Goal: Task Accomplishment & Management: Complete application form

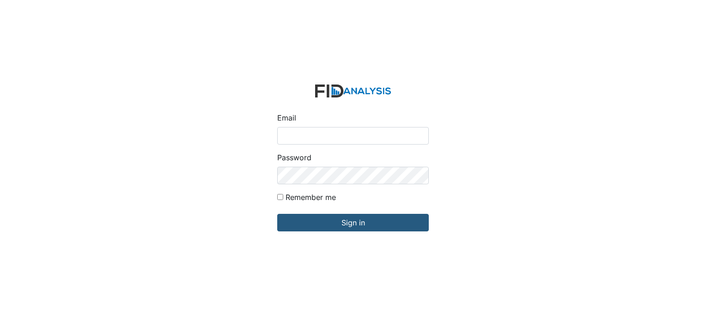
type input "[EMAIL_ADDRESS][DOMAIN_NAME]"
click at [269, 93] on div "Email swhite@lifeincorporated.com Password Remember me Sign in" at bounding box center [353, 163] width 706 height 327
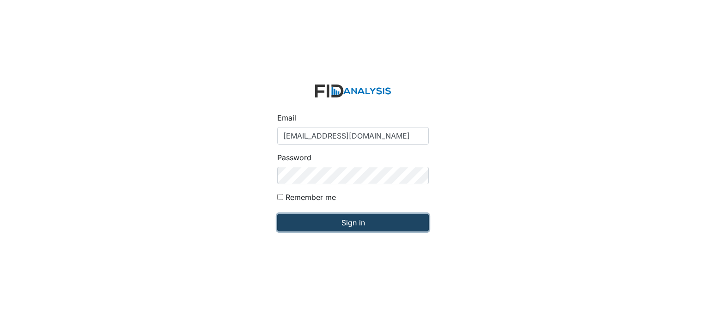
click at [325, 216] on input "Sign in" at bounding box center [352, 223] width 151 height 18
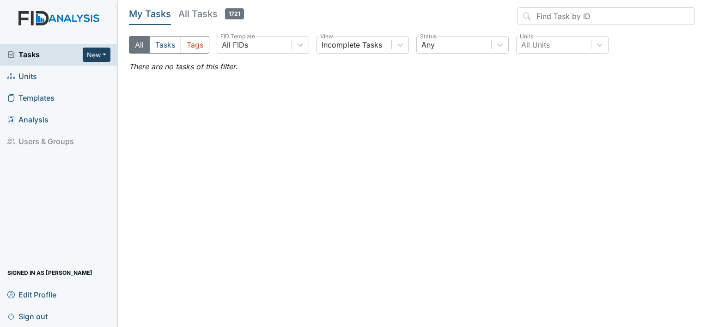
click at [89, 55] on button "New" at bounding box center [97, 55] width 28 height 14
click at [58, 75] on link "Form" at bounding box center [72, 73] width 73 height 15
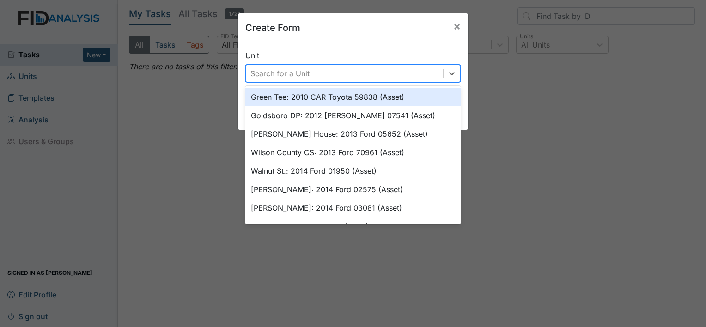
click at [287, 72] on div "Search for a Unit" at bounding box center [279, 73] width 59 height 11
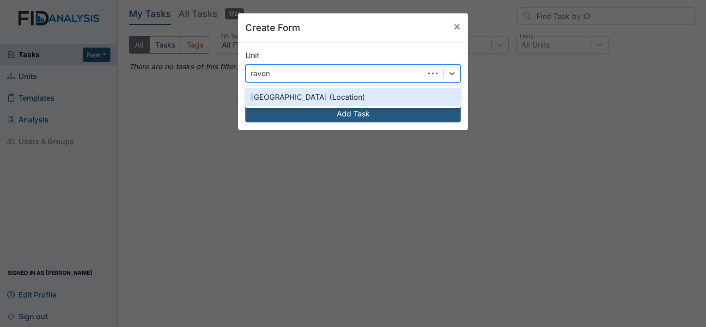
type input "raven"
click at [326, 95] on div "Raven Ridge (Location)" at bounding box center [352, 97] width 215 height 18
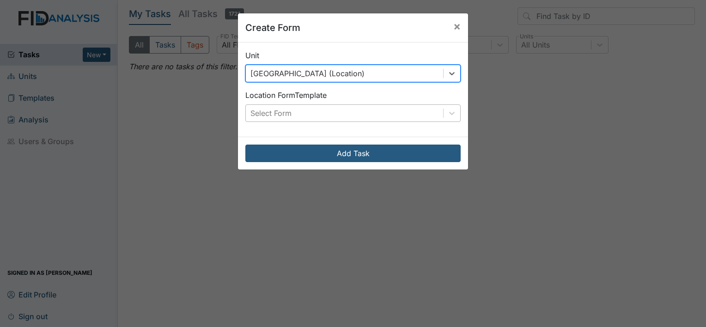
click at [335, 117] on div "Select Form" at bounding box center [344, 113] width 197 height 17
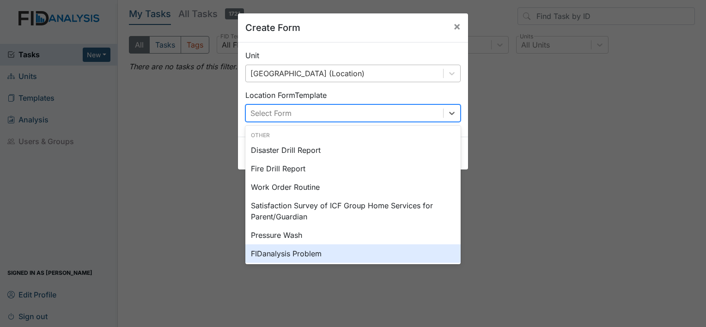
click at [486, 195] on div "Create Form × Unit Raven Ridge (Location) Location Form Template option FIDanal…" at bounding box center [353, 163] width 706 height 327
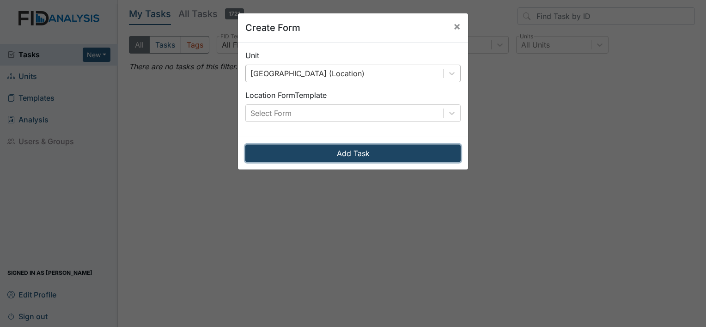
click at [394, 150] on button "Add Task" at bounding box center [352, 154] width 215 height 18
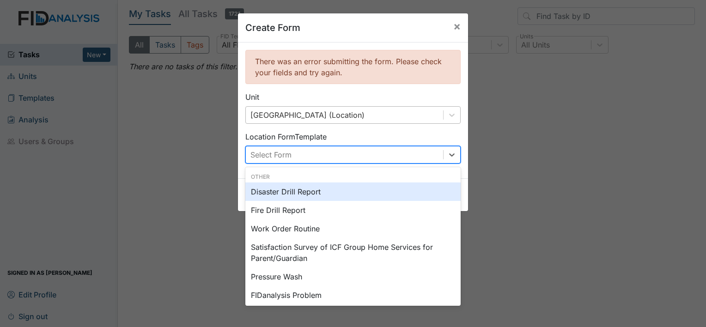
click at [381, 156] on div "Select Form" at bounding box center [344, 154] width 197 height 17
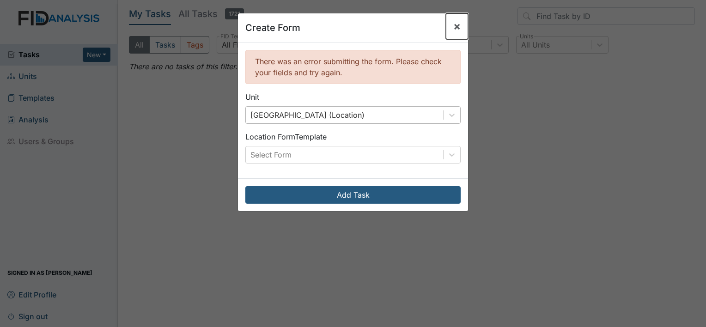
click at [456, 26] on span "×" at bounding box center [456, 25] width 7 height 13
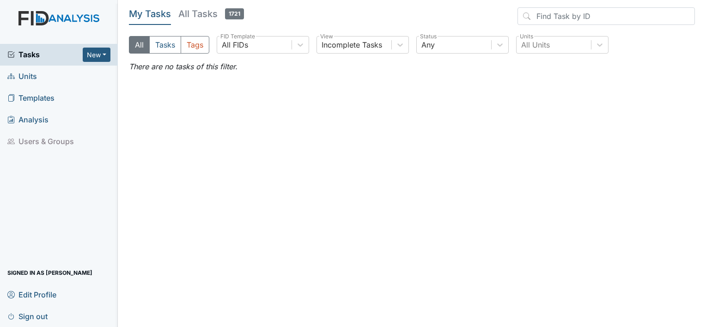
click at [26, 76] on span "Units" at bounding box center [22, 76] width 30 height 14
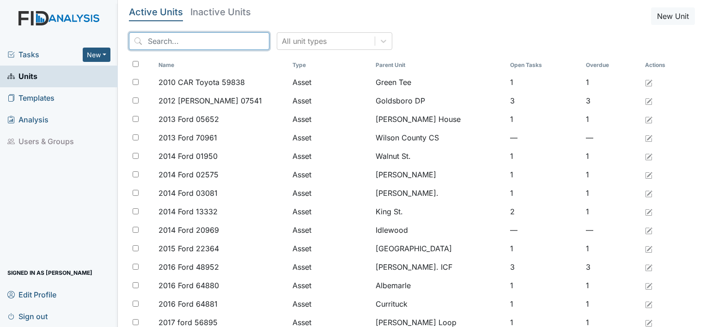
click at [181, 37] on input "search" at bounding box center [199, 41] width 140 height 18
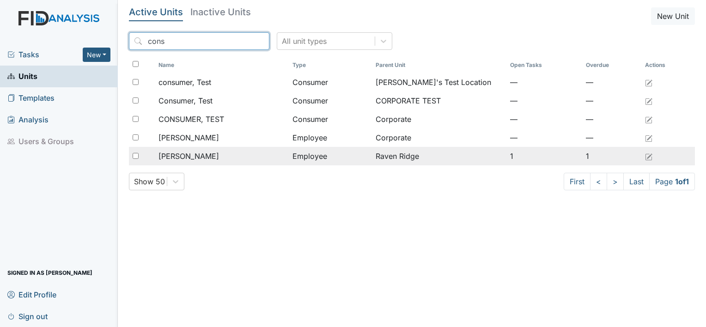
type input "cons"
click at [177, 152] on span "[PERSON_NAME]" at bounding box center [188, 156] width 60 height 11
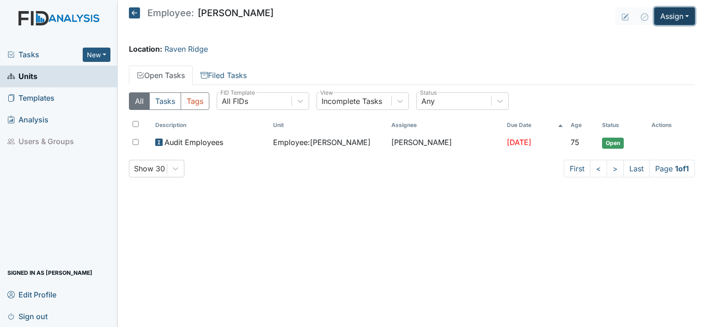
click at [658, 17] on button "Assign" at bounding box center [674, 16] width 41 height 18
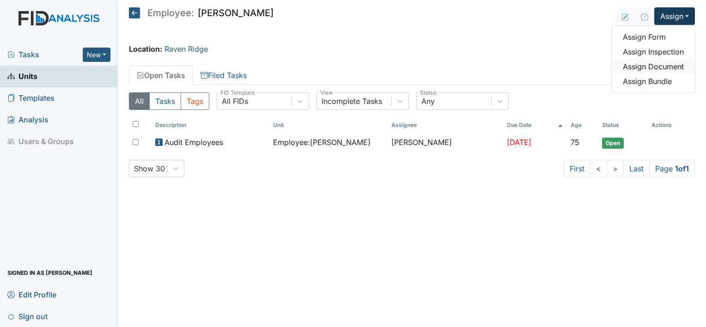
click at [641, 65] on link "Assign Document" at bounding box center [652, 66] width 83 height 15
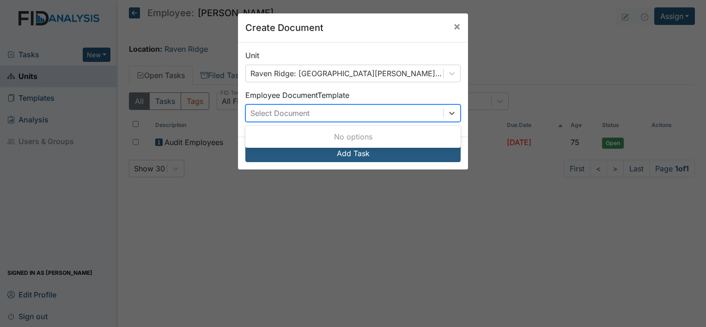
click at [429, 115] on div "Select Document" at bounding box center [344, 113] width 197 height 17
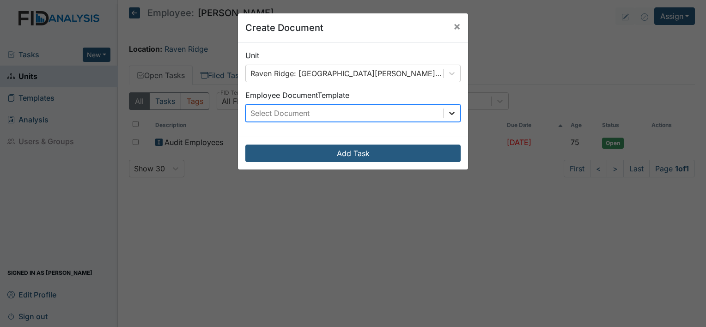
click at [452, 112] on icon at bounding box center [451, 113] width 9 height 9
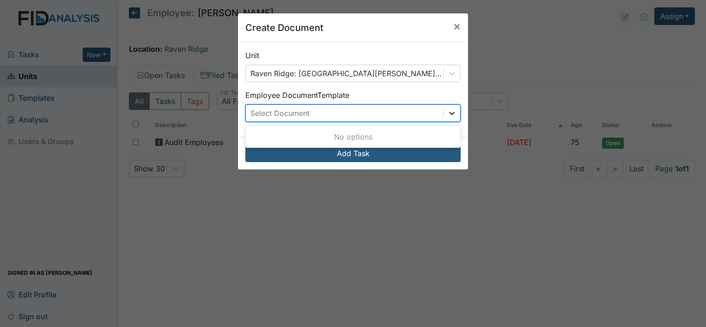
click at [443, 112] on div at bounding box center [451, 113] width 17 height 17
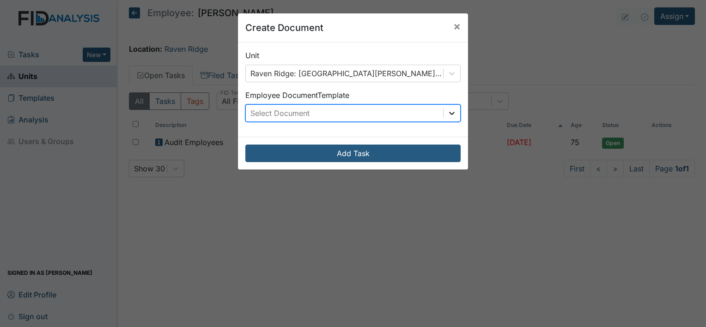
click at [449, 112] on icon at bounding box center [451, 113] width 9 height 9
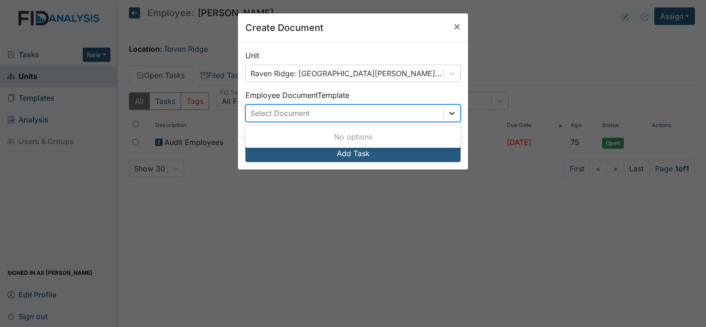
click at [449, 112] on icon at bounding box center [451, 113] width 9 height 9
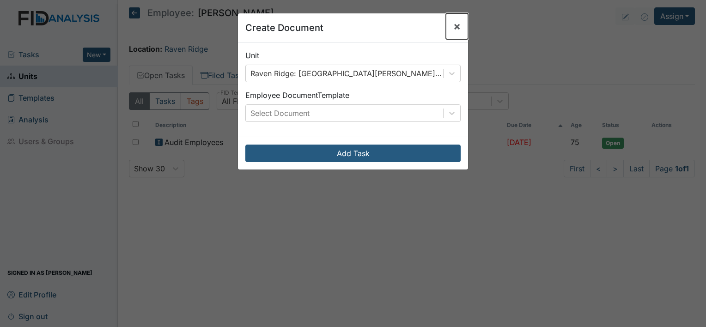
click at [454, 24] on span "×" at bounding box center [456, 25] width 7 height 13
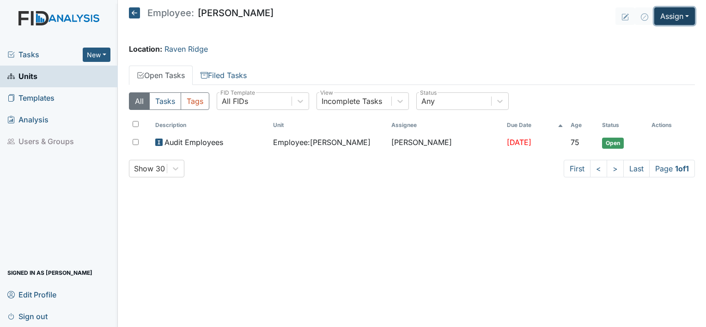
click at [667, 18] on button "Assign" at bounding box center [674, 16] width 41 height 18
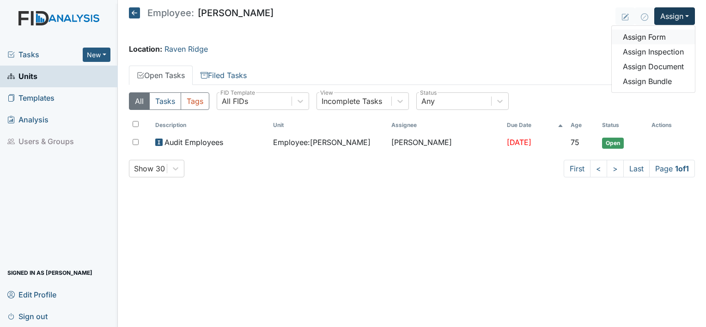
click at [628, 38] on link "Assign Form" at bounding box center [652, 37] width 83 height 15
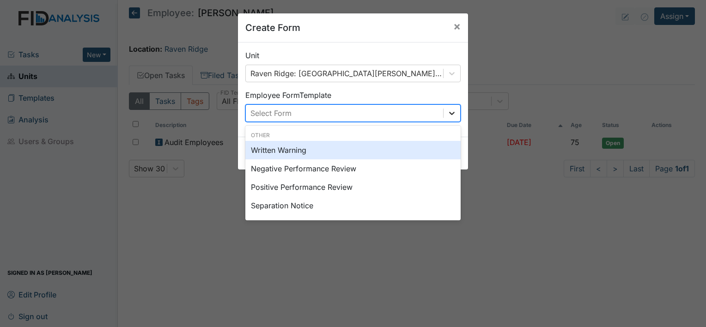
click at [449, 115] on icon at bounding box center [451, 113] width 9 height 9
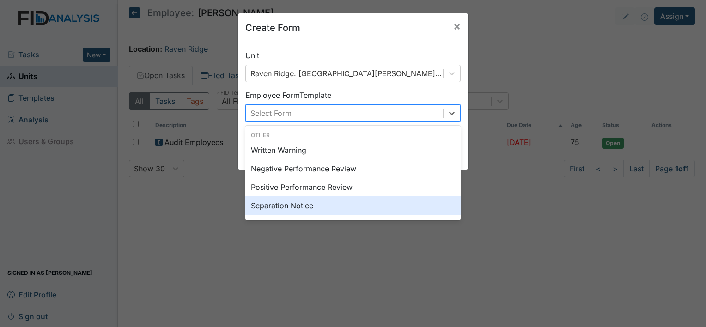
click at [350, 203] on div "Separation Notice" at bounding box center [352, 205] width 215 height 18
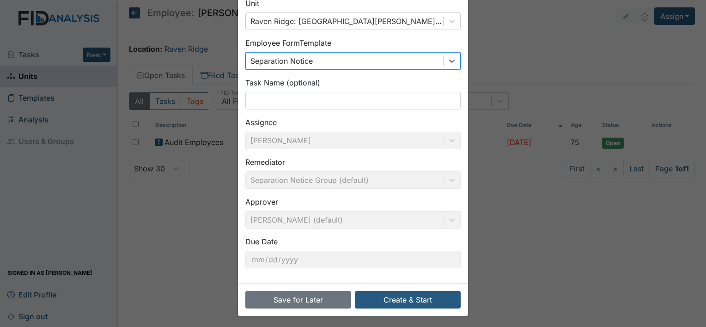
scroll to position [54, 0]
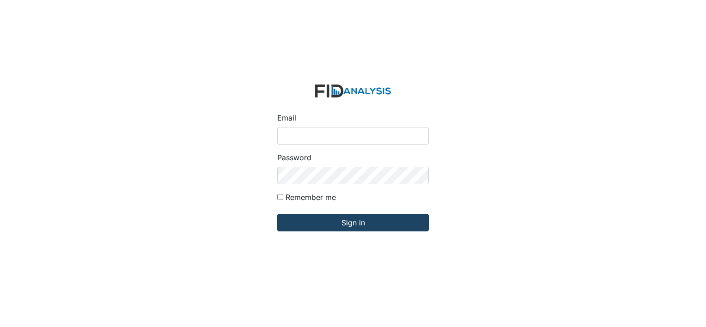
type input "[EMAIL_ADDRESS][DOMAIN_NAME]"
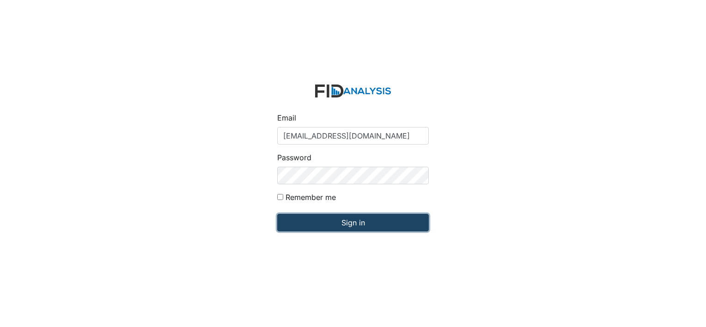
click at [350, 229] on input "Sign in" at bounding box center [352, 223] width 151 height 18
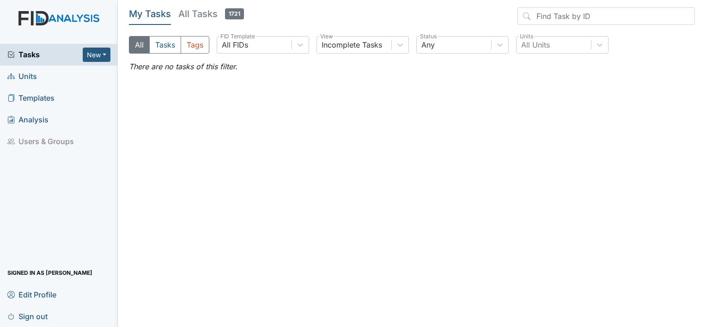
click at [45, 79] on link "Units" at bounding box center [59, 77] width 118 height 22
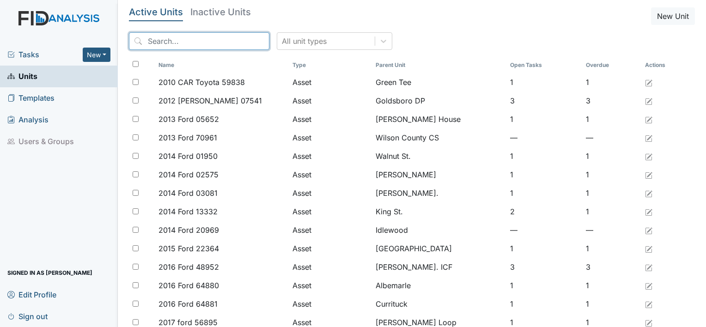
click at [194, 43] on input "search" at bounding box center [199, 41] width 140 height 18
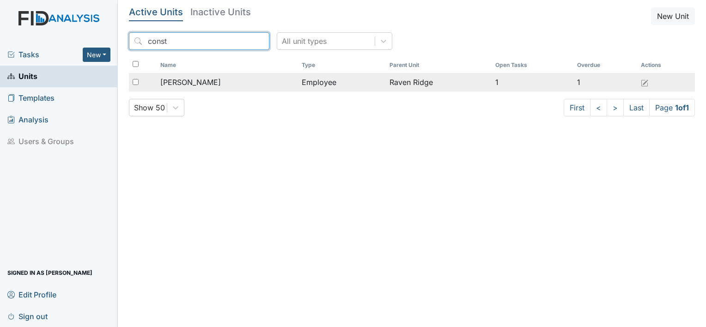
type input "const"
click at [204, 81] on span "[PERSON_NAME]" at bounding box center [190, 82] width 60 height 11
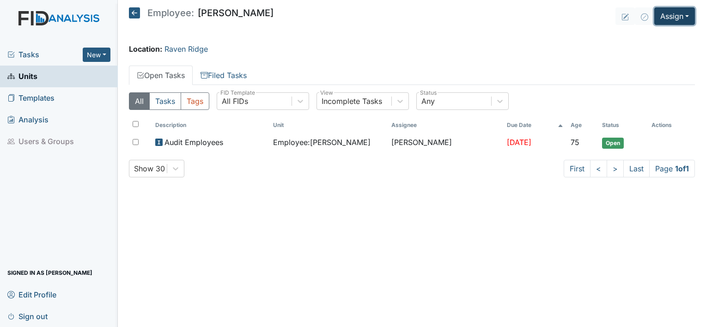
click at [680, 15] on button "Assign" at bounding box center [674, 16] width 41 height 18
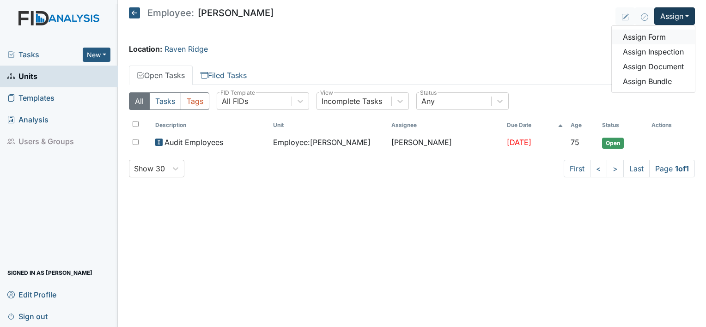
click at [646, 36] on link "Assign Form" at bounding box center [652, 37] width 83 height 15
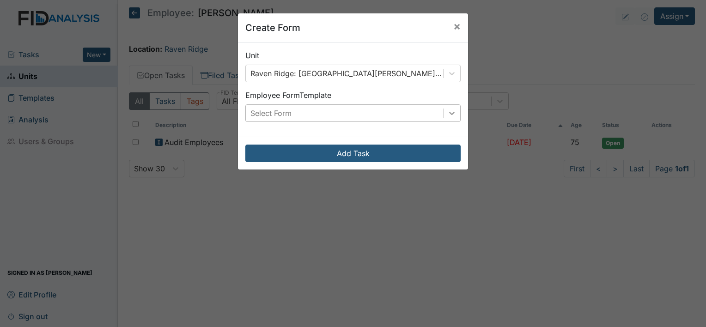
click at [449, 113] on icon at bounding box center [452, 113] width 6 height 3
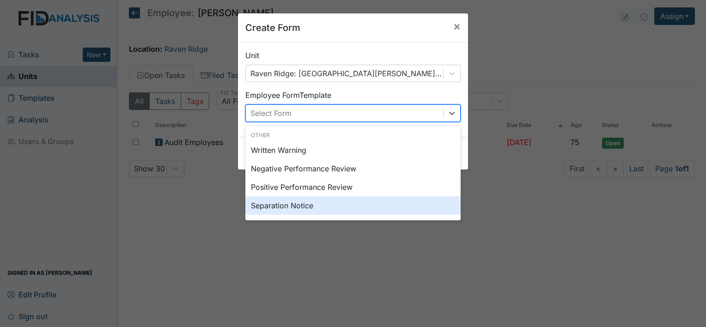
click at [367, 201] on div "Separation Notice" at bounding box center [352, 205] width 215 height 18
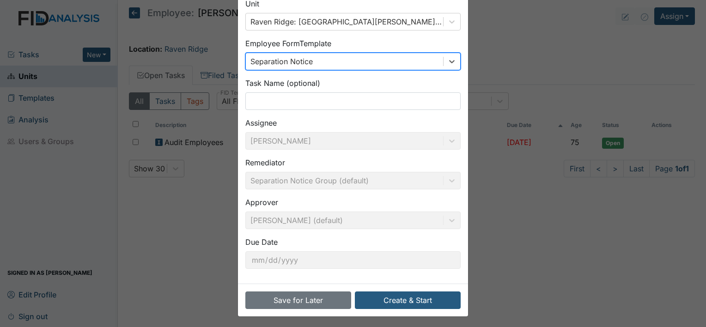
scroll to position [54, 0]
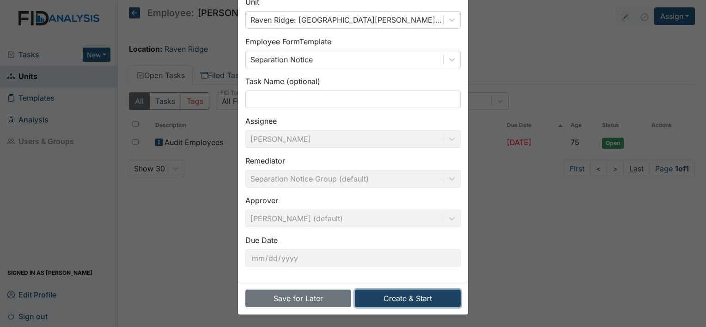
click at [384, 294] on button "Create & Start" at bounding box center [408, 299] width 106 height 18
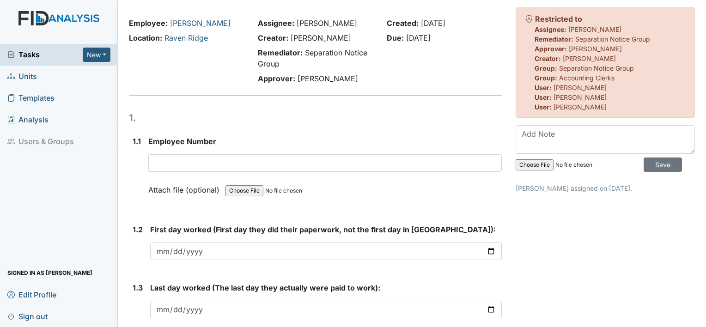
scroll to position [46, 0]
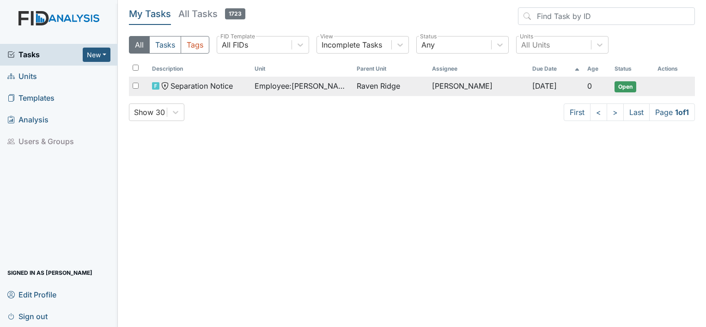
click at [627, 86] on span "Open" at bounding box center [625, 86] width 22 height 11
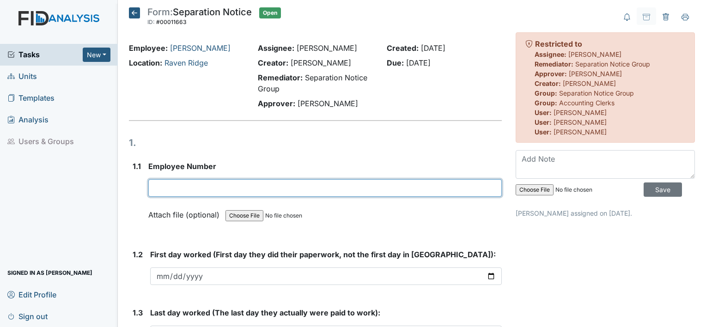
click at [272, 193] on input "text" at bounding box center [324, 188] width 353 height 18
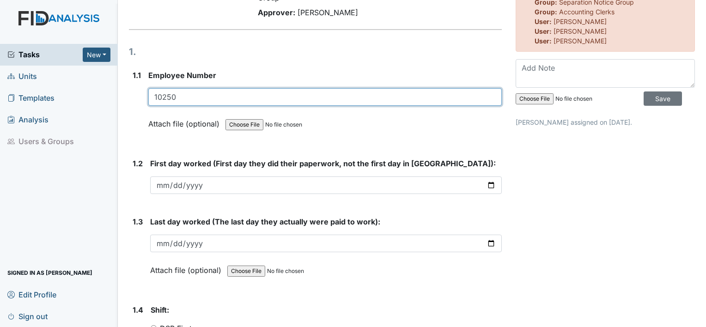
scroll to position [99, 0]
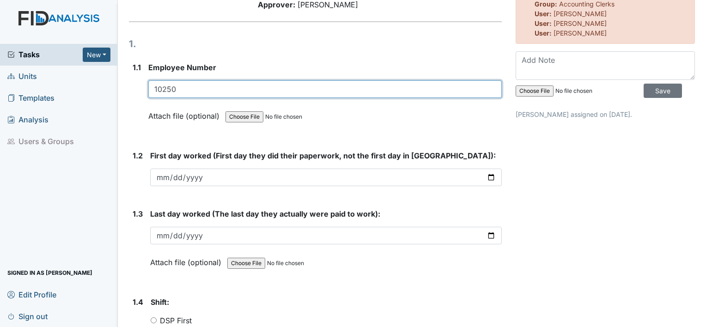
type input "10250"
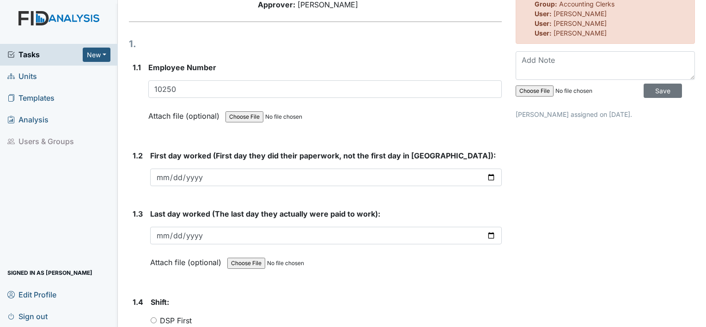
click at [488, 180] on input "date" at bounding box center [325, 178] width 351 height 18
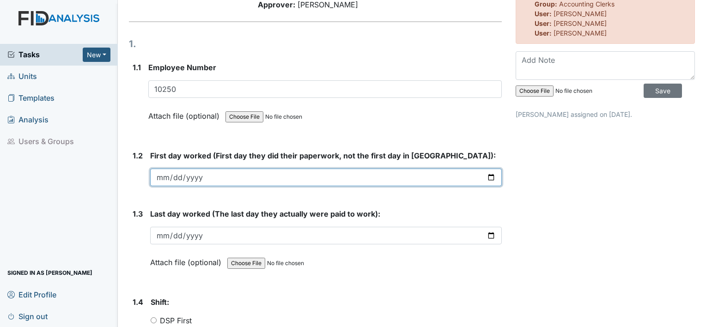
type input "2025-06-17"
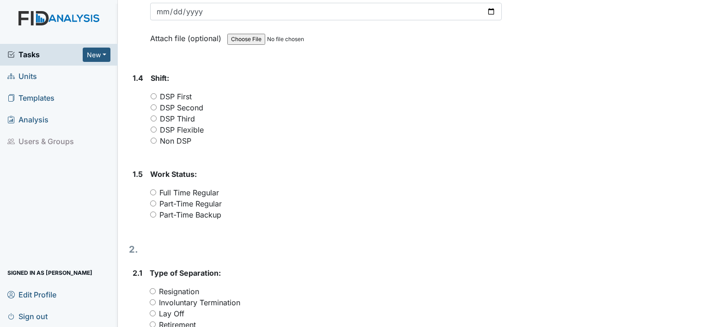
scroll to position [330, 0]
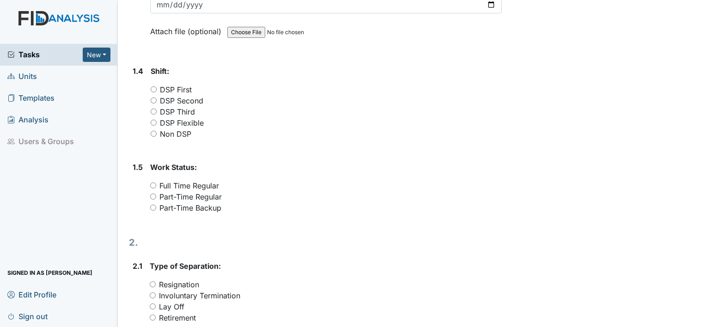
click at [153, 120] on input "DSP Flexible" at bounding box center [154, 123] width 6 height 6
radio input "true"
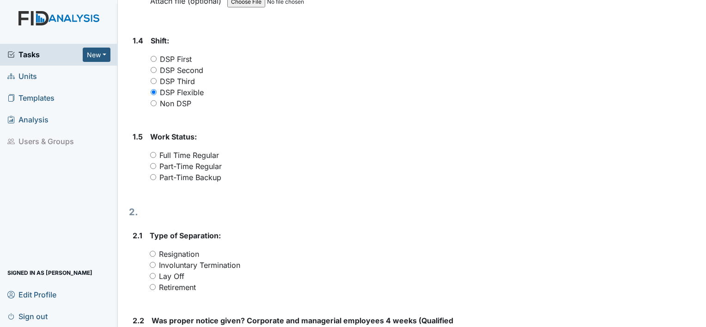
scroll to position [376, 0]
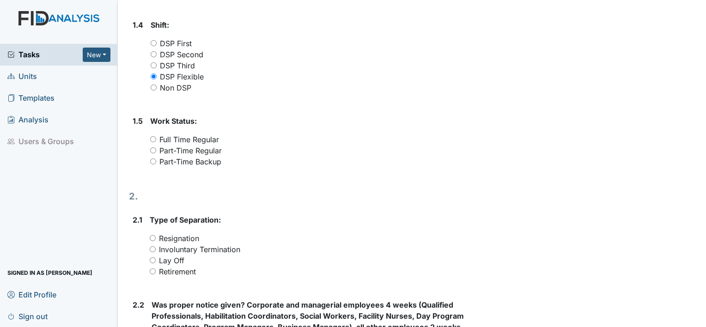
click at [154, 160] on input "Part-Time Backup" at bounding box center [153, 161] width 6 height 6
radio input "true"
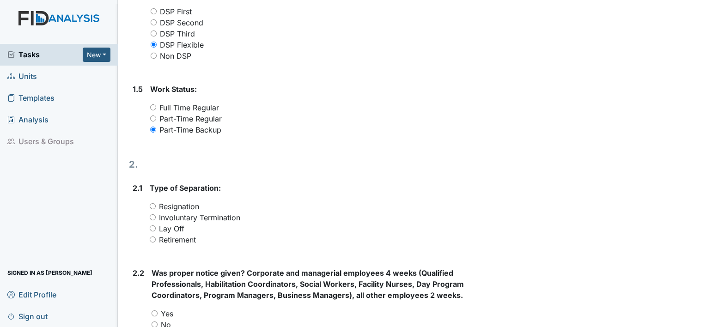
scroll to position [422, 0]
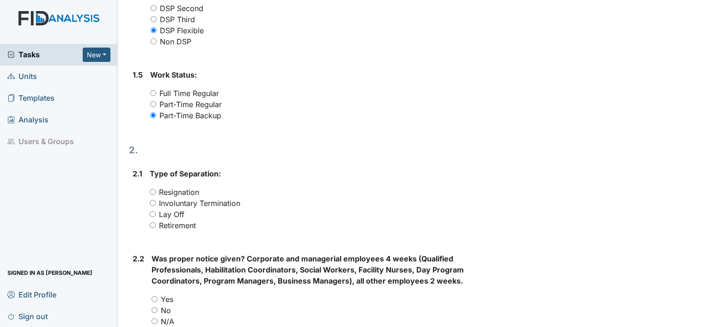
click at [151, 190] on input "Resignation" at bounding box center [153, 192] width 6 height 6
radio input "true"
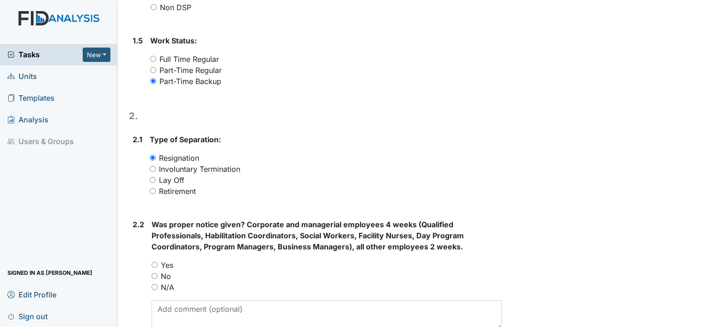
scroll to position [514, 0]
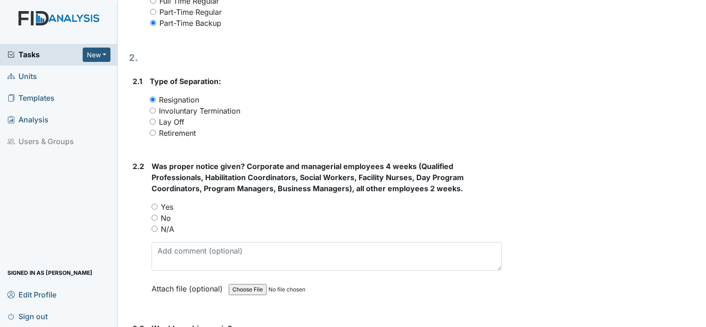
click at [157, 218] on input "No" at bounding box center [154, 218] width 6 height 6
radio input "true"
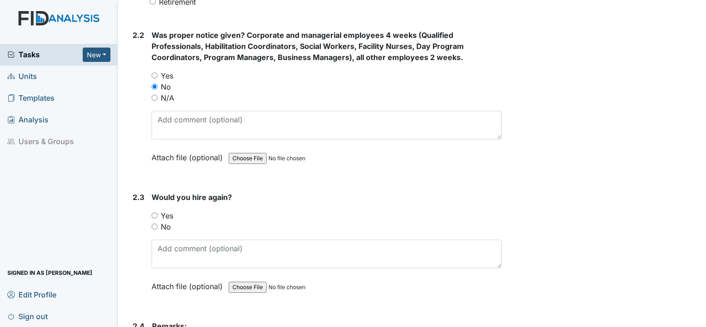
scroll to position [653, 0]
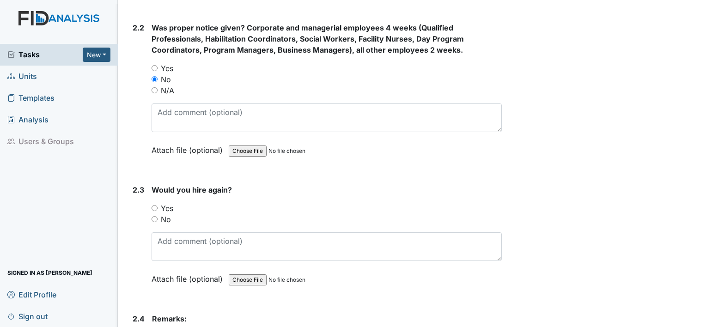
click at [153, 216] on input "No" at bounding box center [154, 219] width 6 height 6
radio input "true"
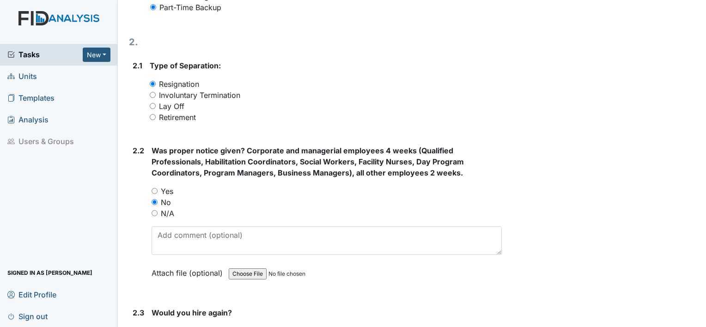
scroll to position [530, 0]
click at [151, 92] on input "Involuntary Termination" at bounding box center [153, 95] width 6 height 6
radio input "true"
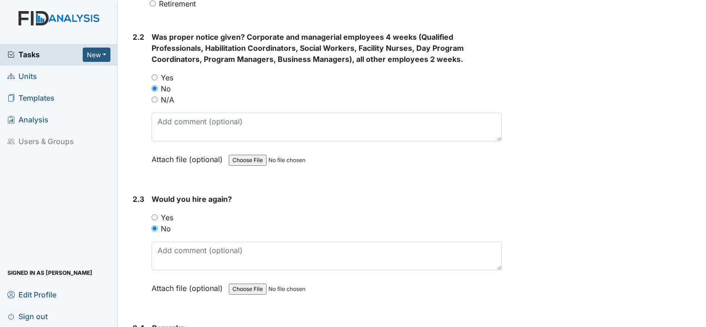
scroll to position [647, 0]
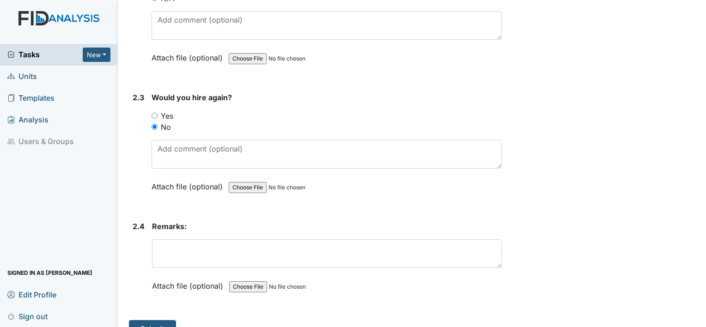
scroll to position [761, 0]
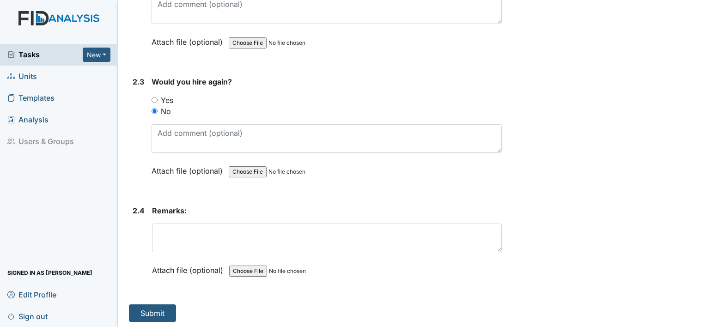
click at [199, 233] on textarea at bounding box center [327, 238] width 350 height 29
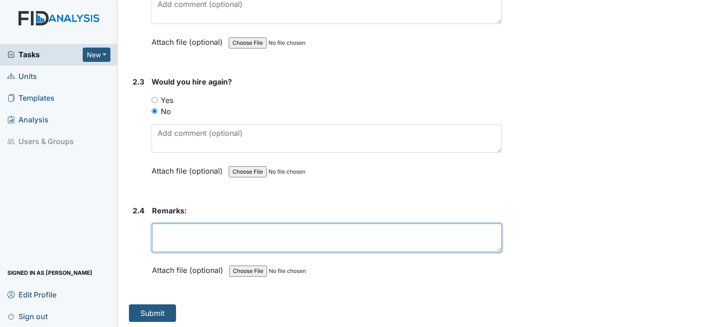
click at [187, 238] on textarea at bounding box center [327, 238] width 350 height 29
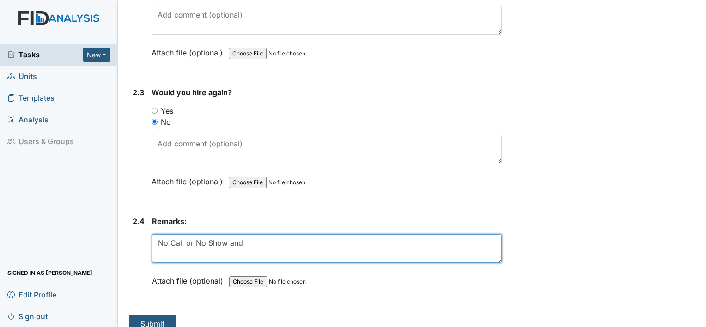
scroll to position [752, 0]
click at [185, 240] on textarea "No Call or No Show and" at bounding box center [327, 247] width 350 height 29
click at [266, 255] on textarea "No Call or No Show and" at bounding box center [327, 247] width 350 height 29
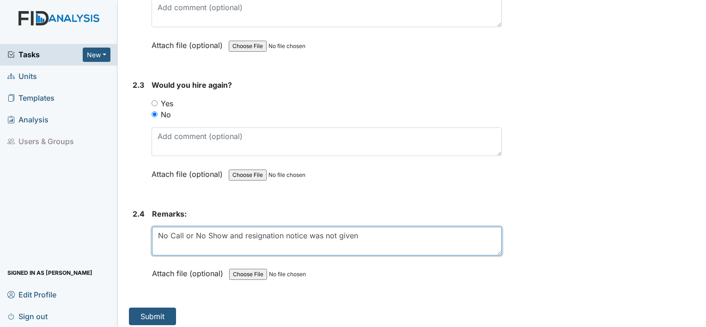
scroll to position [761, 0]
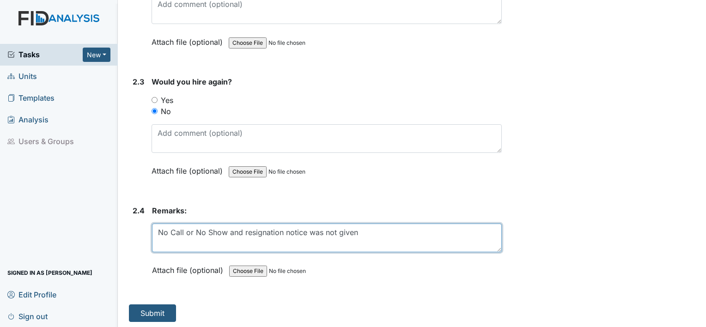
type textarea "No Call or No Show and resignation notice was not given"
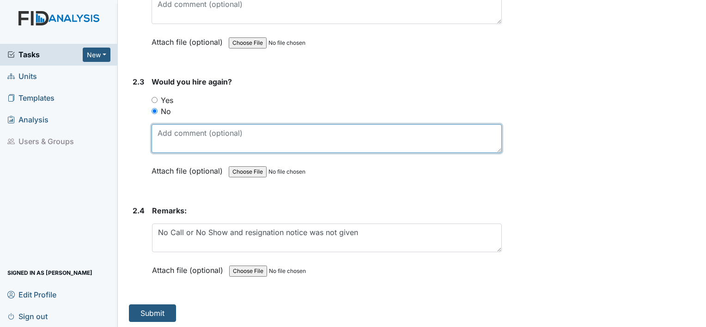
click at [201, 132] on textarea at bounding box center [326, 138] width 350 height 29
type textarea "A"
type textarea "W"
type textarea "Would sign up for shifts but would not show or will call out"
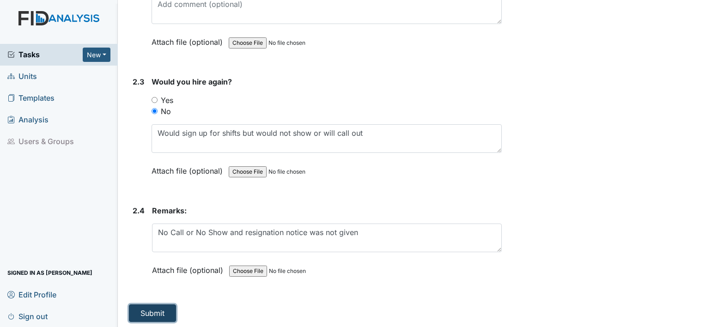
click at [157, 305] on button "Submit" at bounding box center [152, 313] width 47 height 18
click at [157, 309] on button "Submit" at bounding box center [152, 313] width 47 height 18
click at [161, 306] on button "Submit" at bounding box center [152, 313] width 47 height 18
click at [152, 312] on button "Submit" at bounding box center [152, 313] width 47 height 18
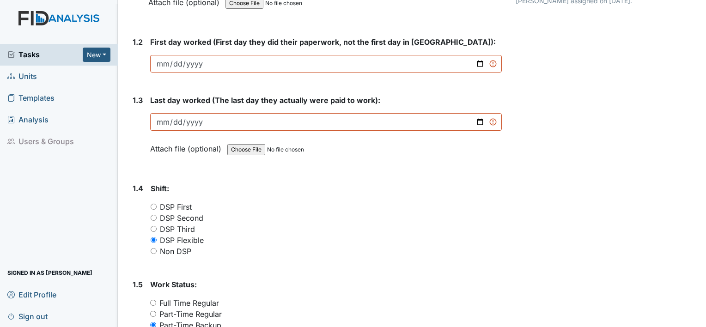
scroll to position [207, 0]
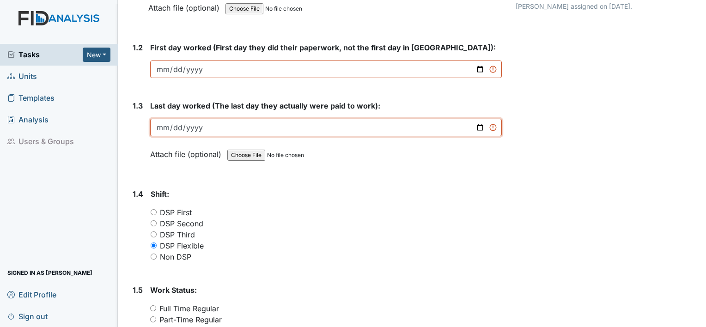
click at [164, 126] on input "date" at bounding box center [325, 128] width 351 height 18
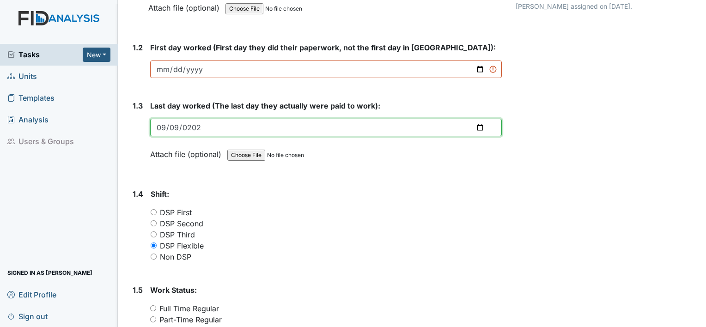
type input "2025-09-09"
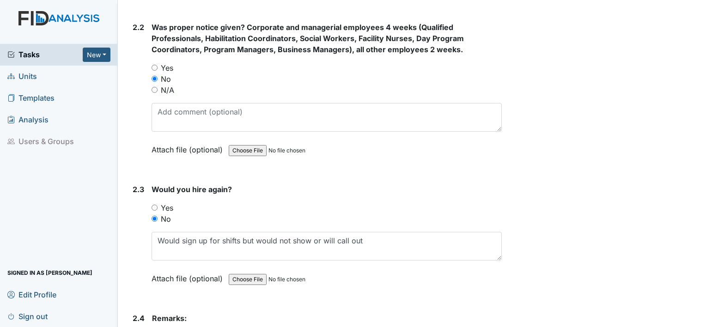
scroll to position [761, 0]
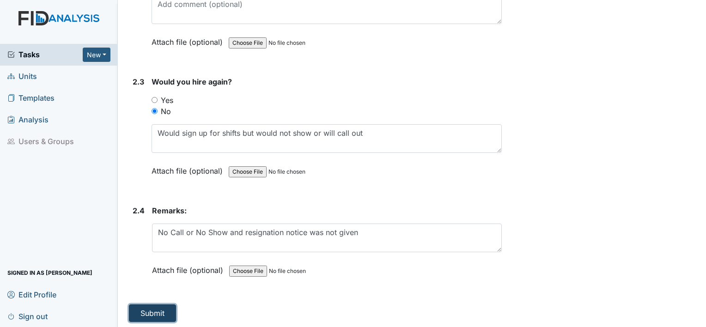
click at [149, 308] on button "Submit" at bounding box center [152, 313] width 47 height 18
